Goal: Find specific page/section

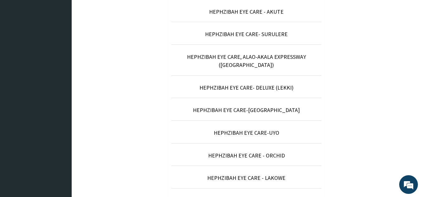
scroll to position [258, 0]
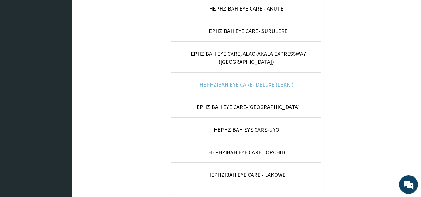
click at [282, 81] on link "HEPHZIBAH EYE CARE- DELUXE (LEKKI)" at bounding box center [246, 84] width 94 height 7
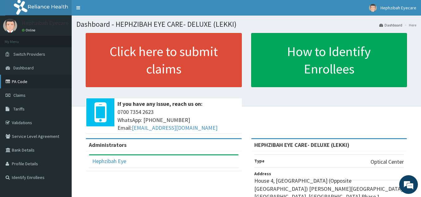
click at [33, 82] on link "PA Code" at bounding box center [36, 82] width 72 height 14
